Goal: Navigation & Orientation: Go to known website

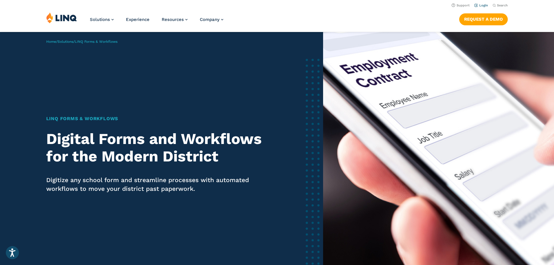
click at [478, 4] on link "Login" at bounding box center [482, 5] width 14 height 4
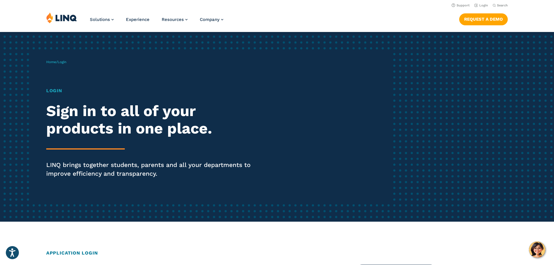
click at [56, 91] on h1 "Login" at bounding box center [153, 90] width 214 height 7
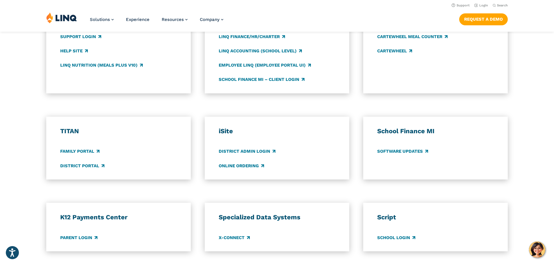
scroll to position [233, 0]
